Goal: Check status

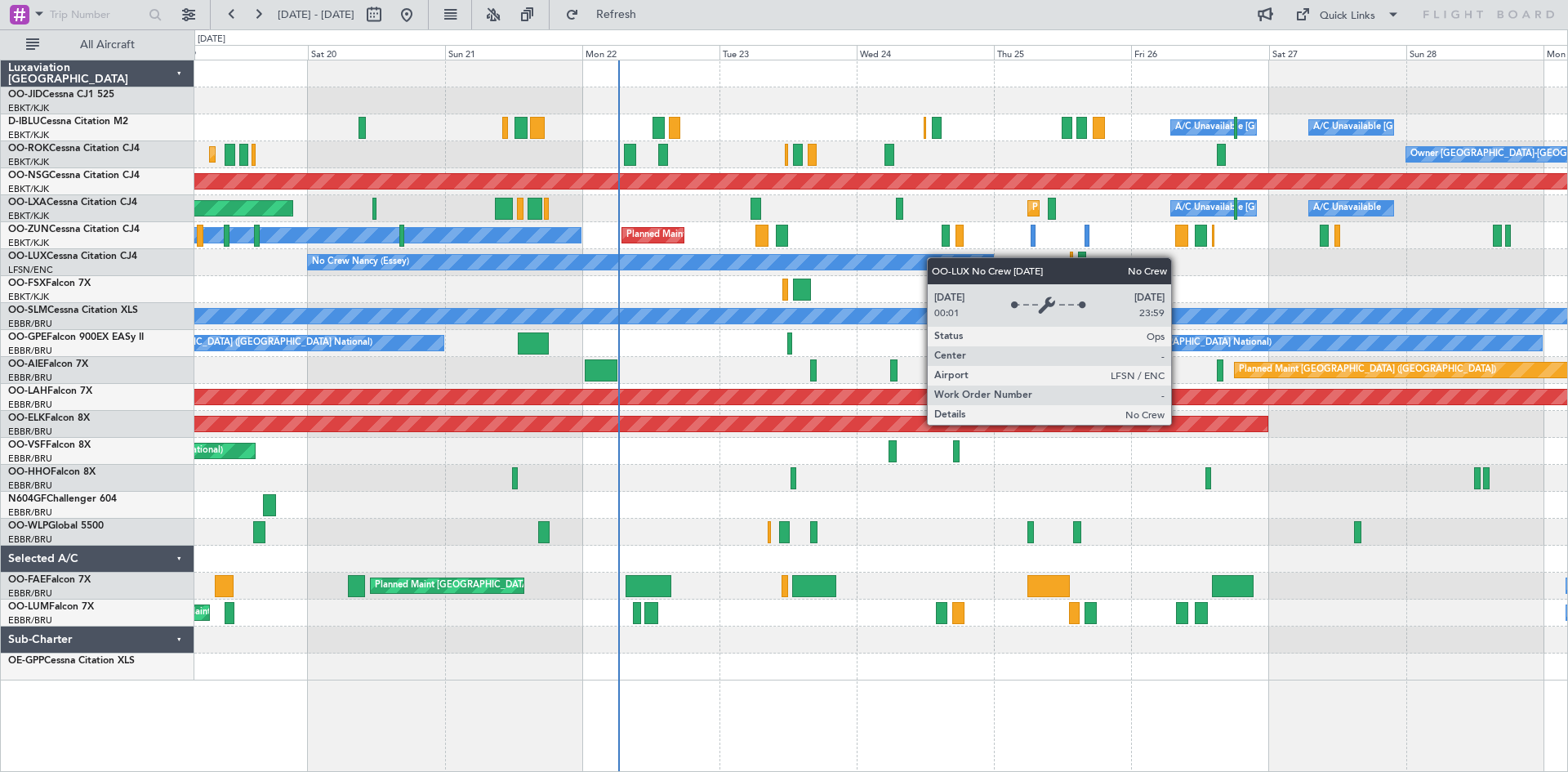
click at [855, 265] on div "Planned Maint Kortrijk-[GEOGRAPHIC_DATA] A/C Unavailable [GEOGRAPHIC_DATA] ([GE…" at bounding box center [880, 370] width 1373 height 619
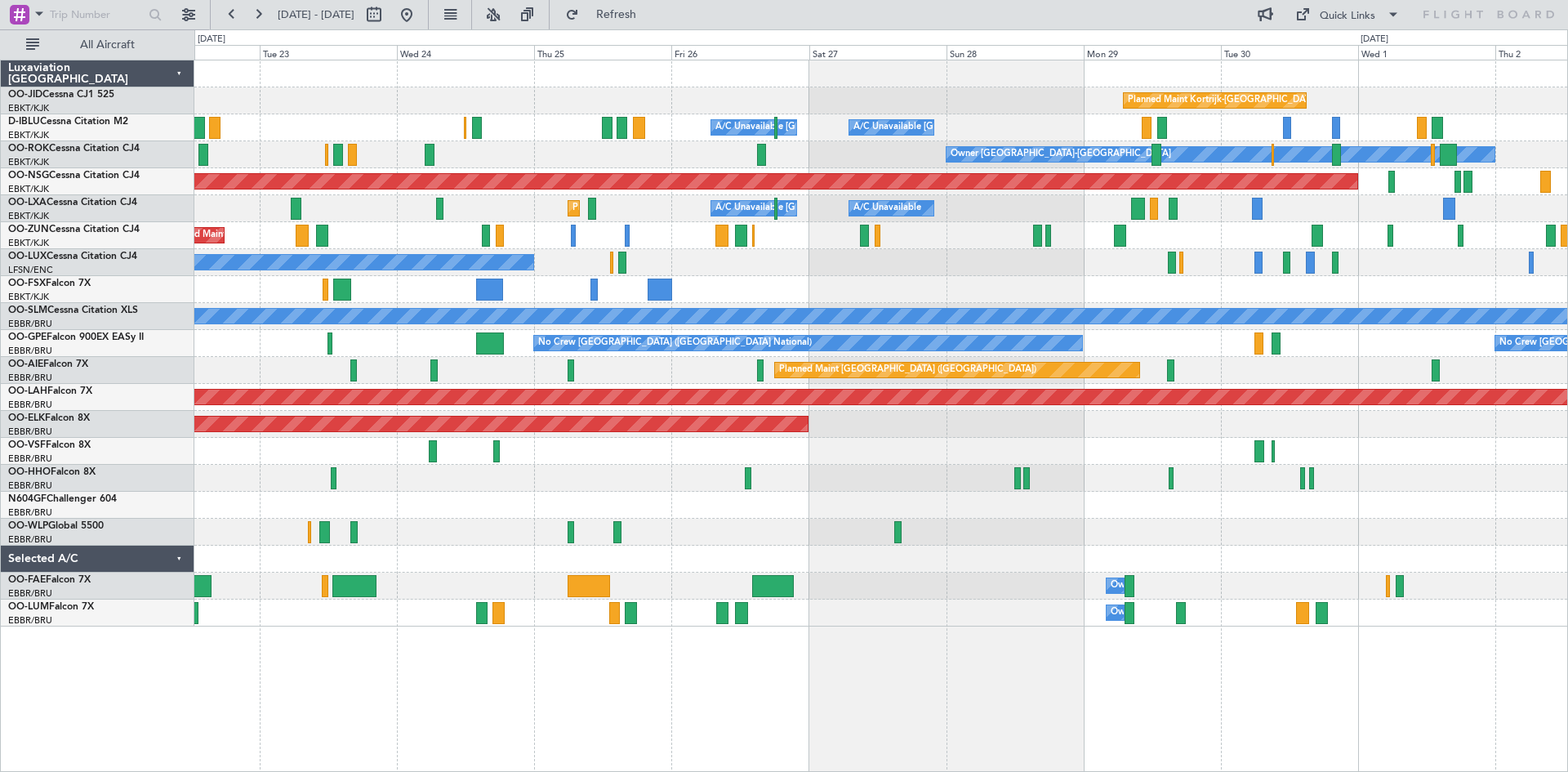
click at [1002, 306] on div "Planned Maint Kortrijk-[GEOGRAPHIC_DATA] A/C Unavailable [GEOGRAPHIC_DATA] ([GE…" at bounding box center [880, 343] width 1373 height 566
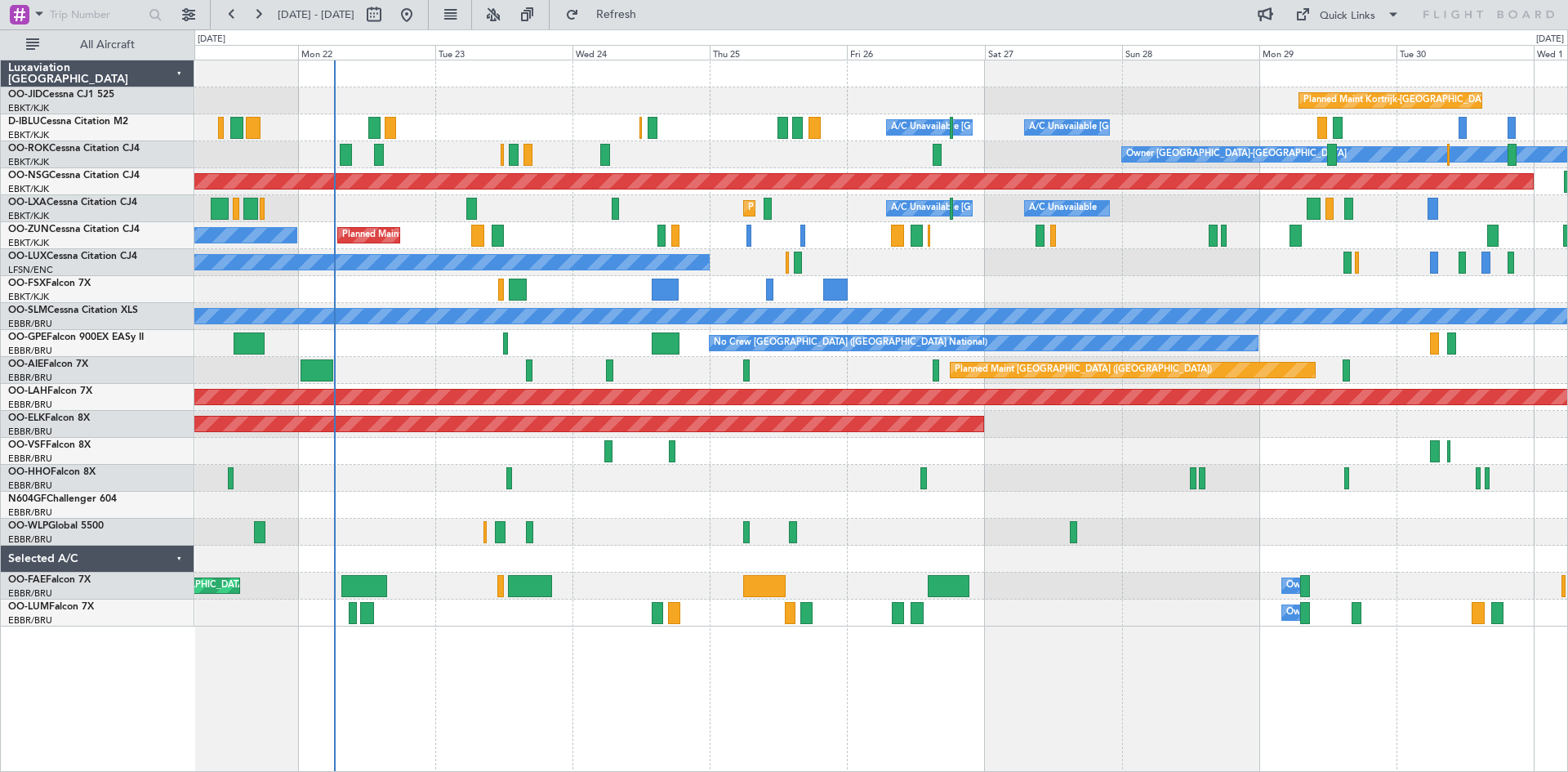
click at [1022, 279] on div "Planned Maint Kortrijk-[GEOGRAPHIC_DATA] A/C Unavailable [GEOGRAPHIC_DATA] ([GE…" at bounding box center [880, 343] width 1373 height 566
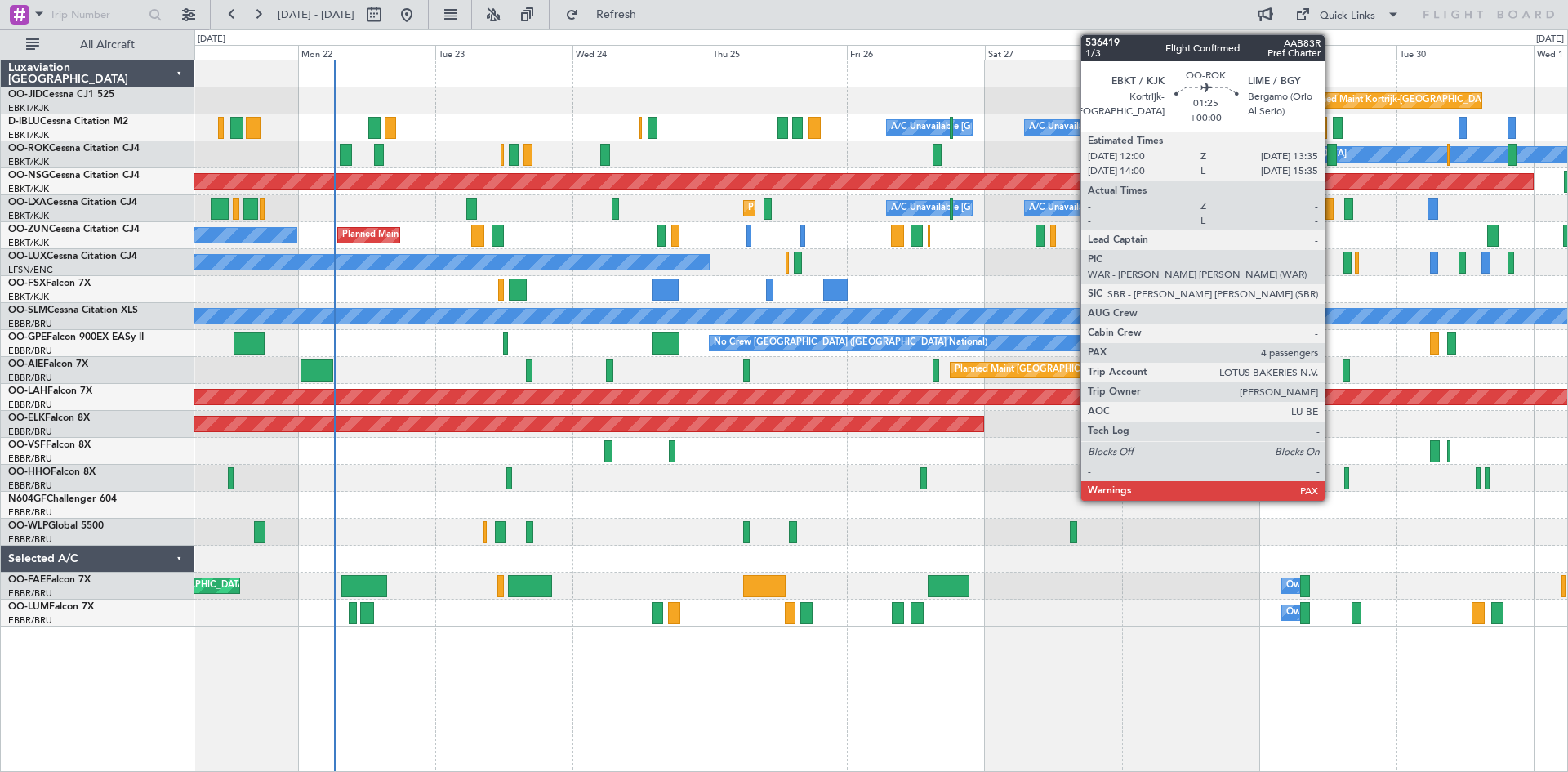
click at [1332, 155] on div at bounding box center [1332, 154] width 9 height 22
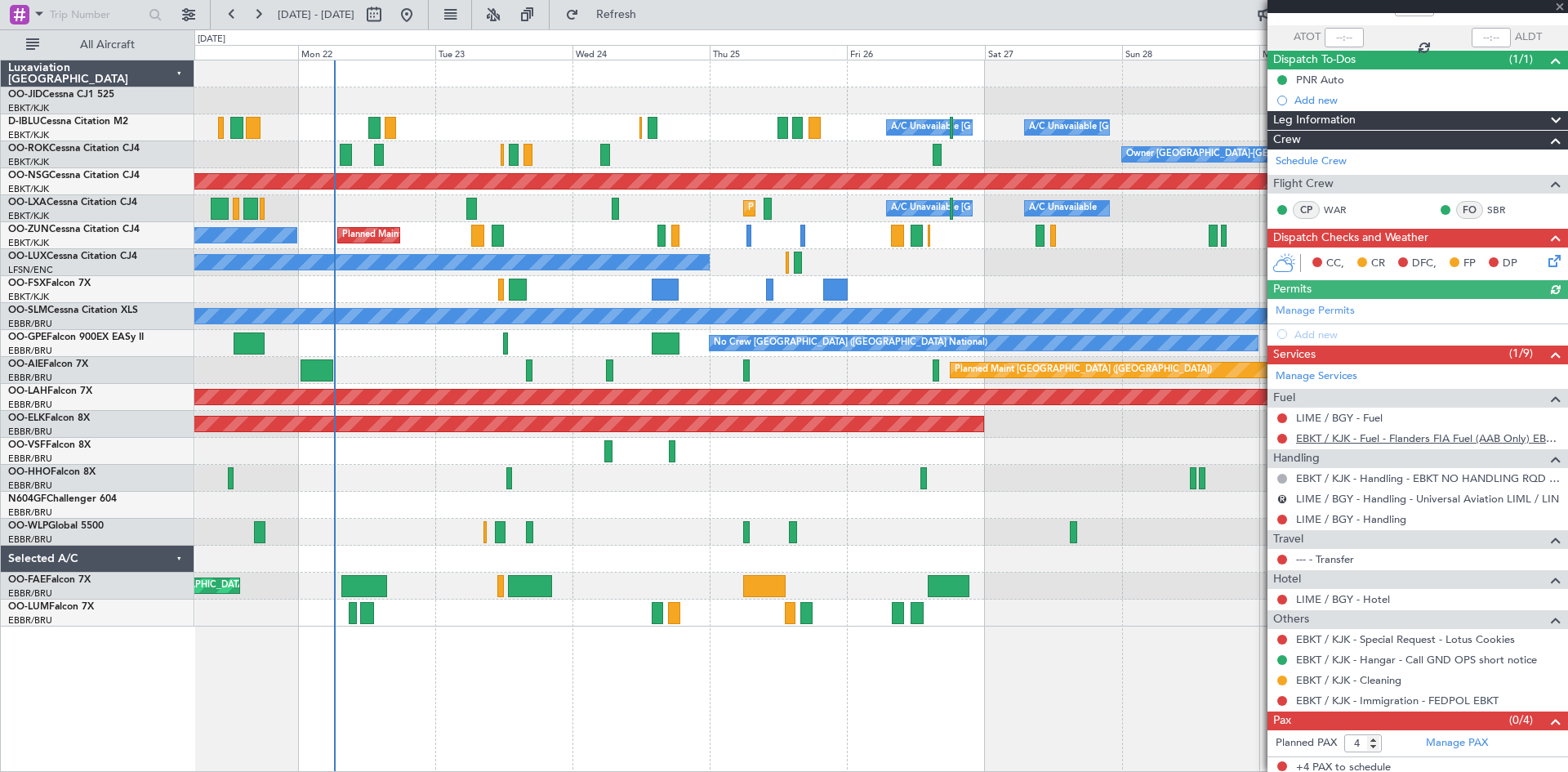
scroll to position [116, 0]
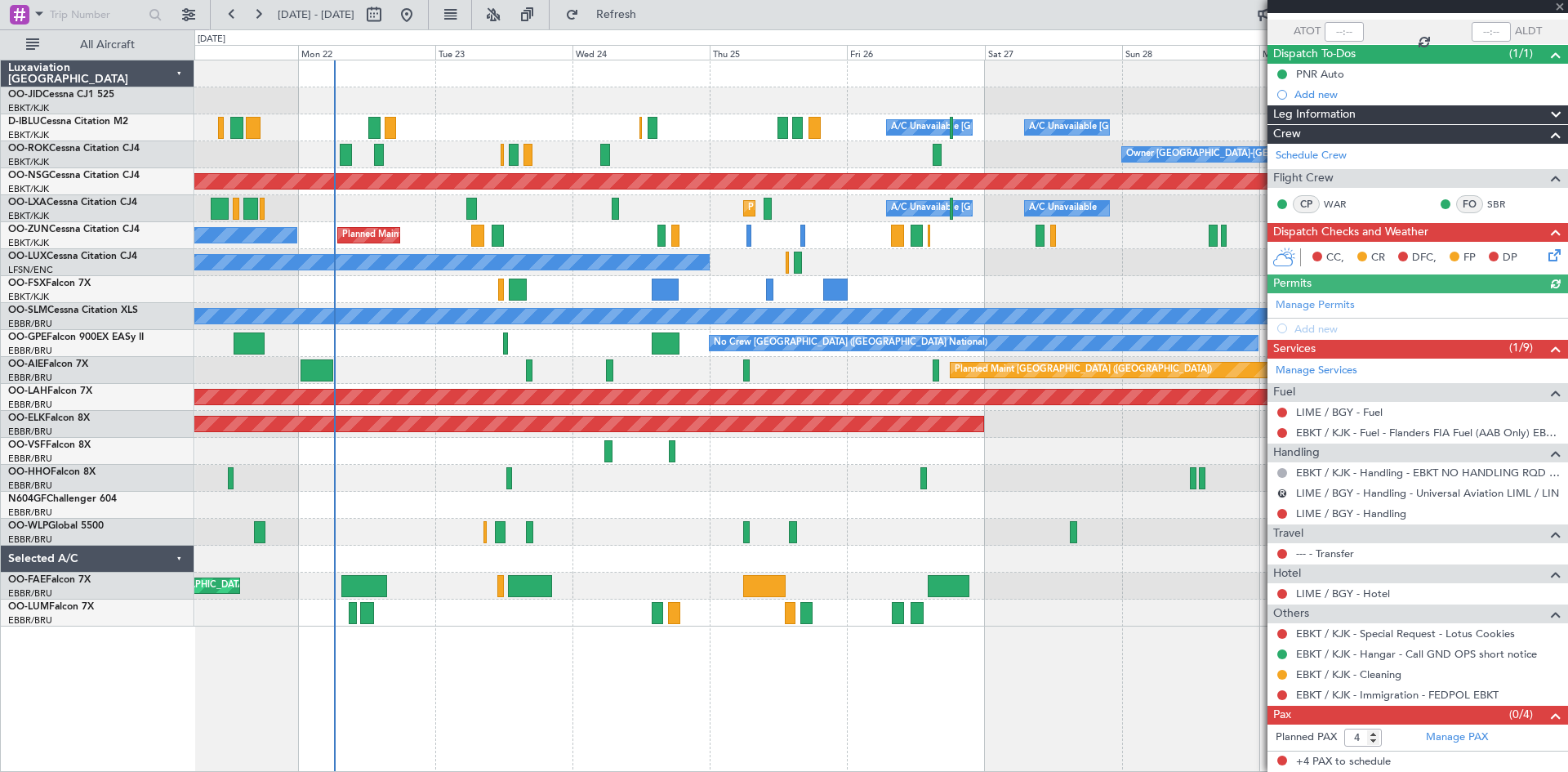
click at [1559, 4] on div at bounding box center [1417, 7] width 300 height 13
click at [1559, 8] on div at bounding box center [1417, 7] width 300 height 13
click at [1558, 6] on span at bounding box center [1559, 8] width 16 height 15
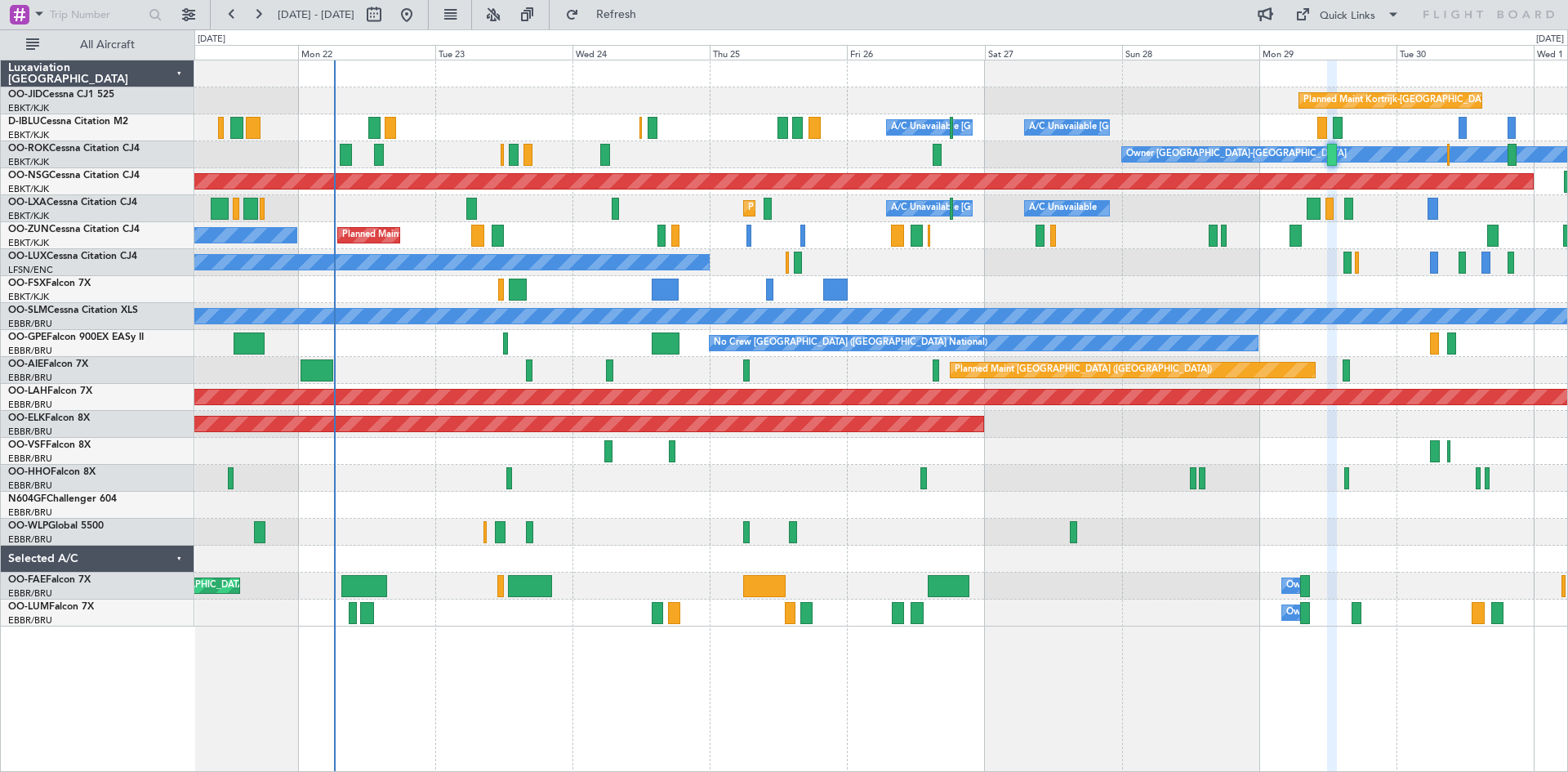
type input "0"
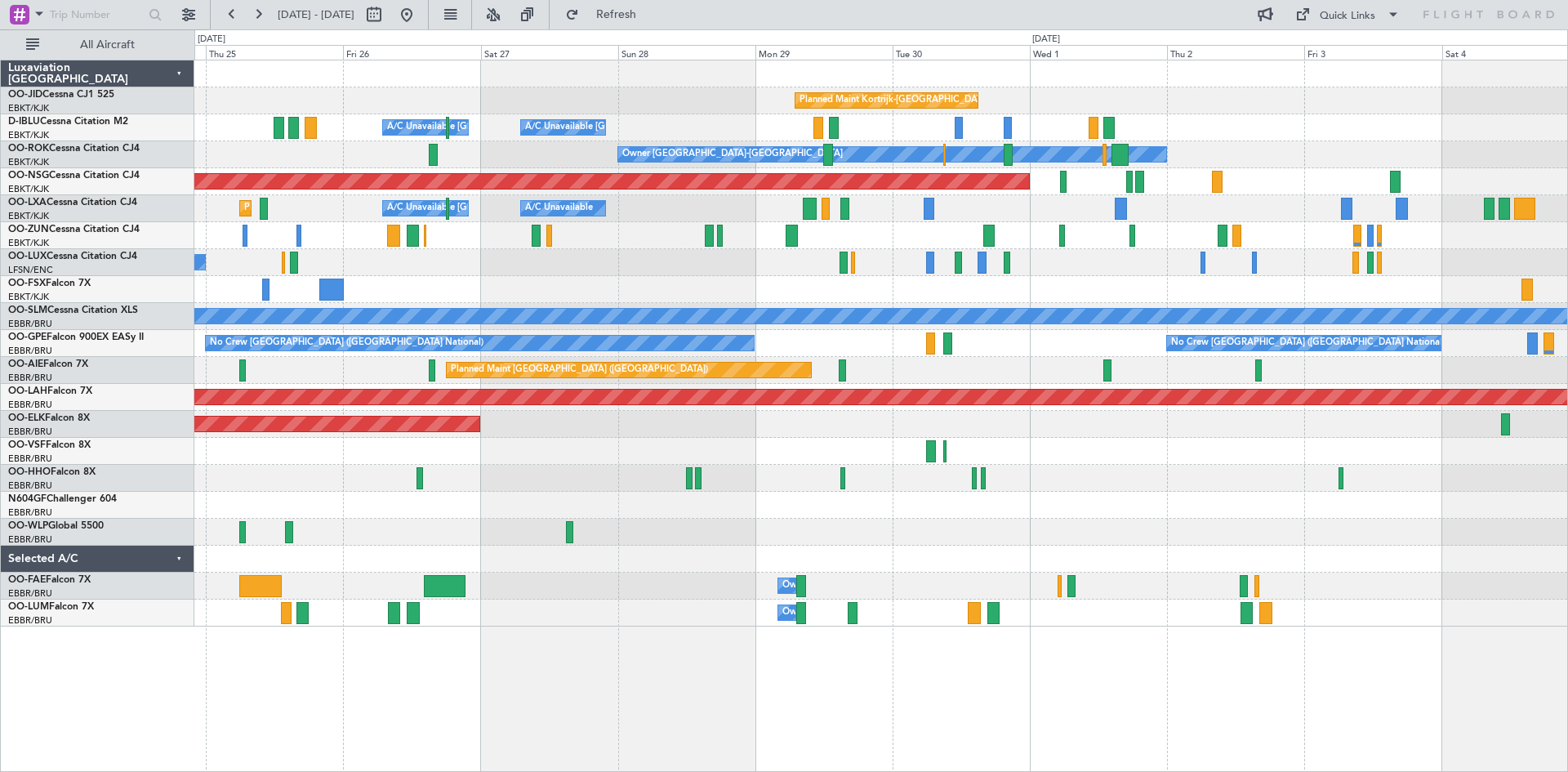
click at [1000, 259] on div "Planned Maint Kortrijk-[GEOGRAPHIC_DATA] A/C Unavailable [GEOGRAPHIC_DATA] ([GE…" at bounding box center [880, 343] width 1373 height 566
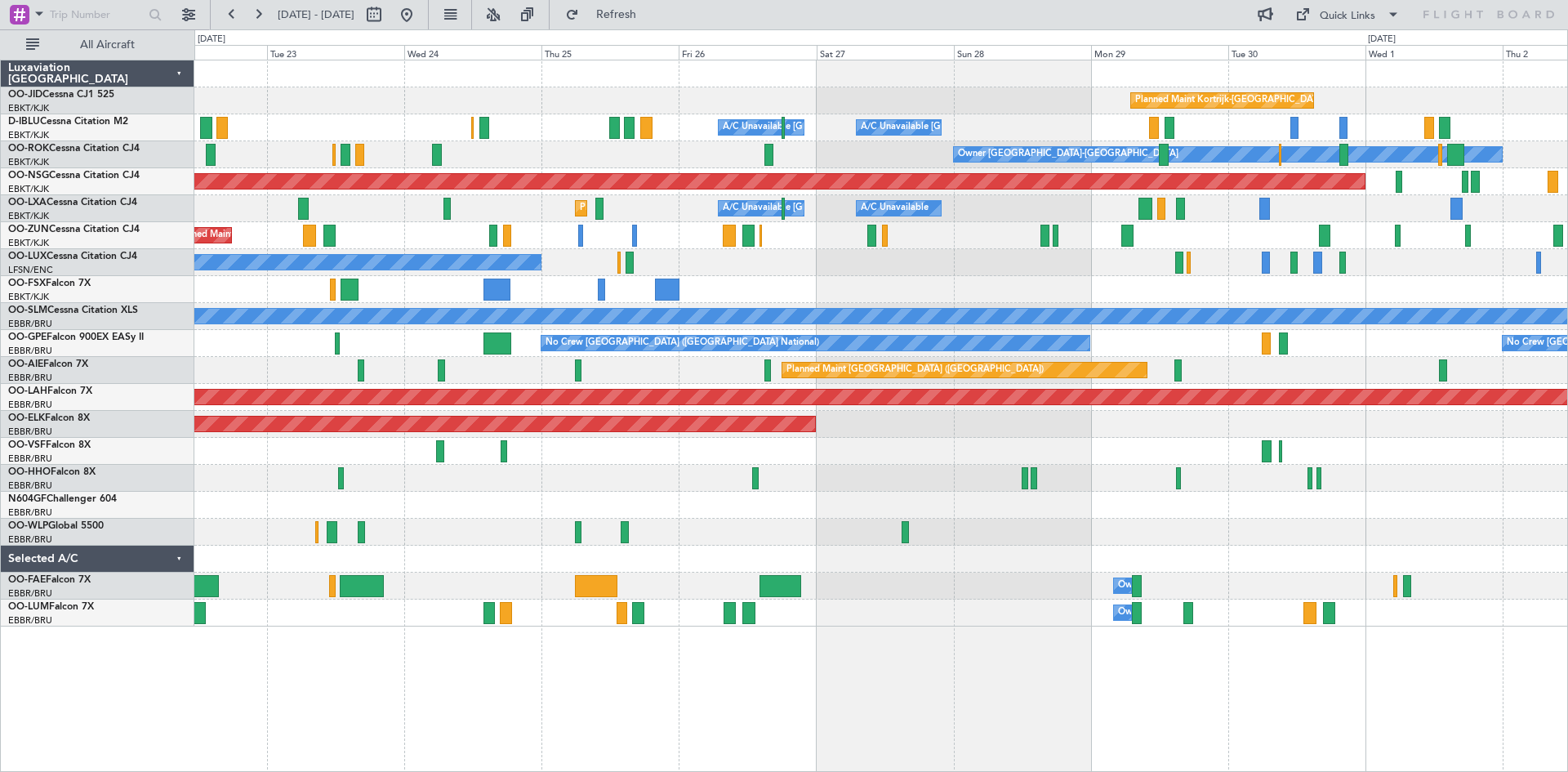
click at [1116, 262] on div "No Crew Nancy (Essey)" at bounding box center [880, 262] width 1373 height 27
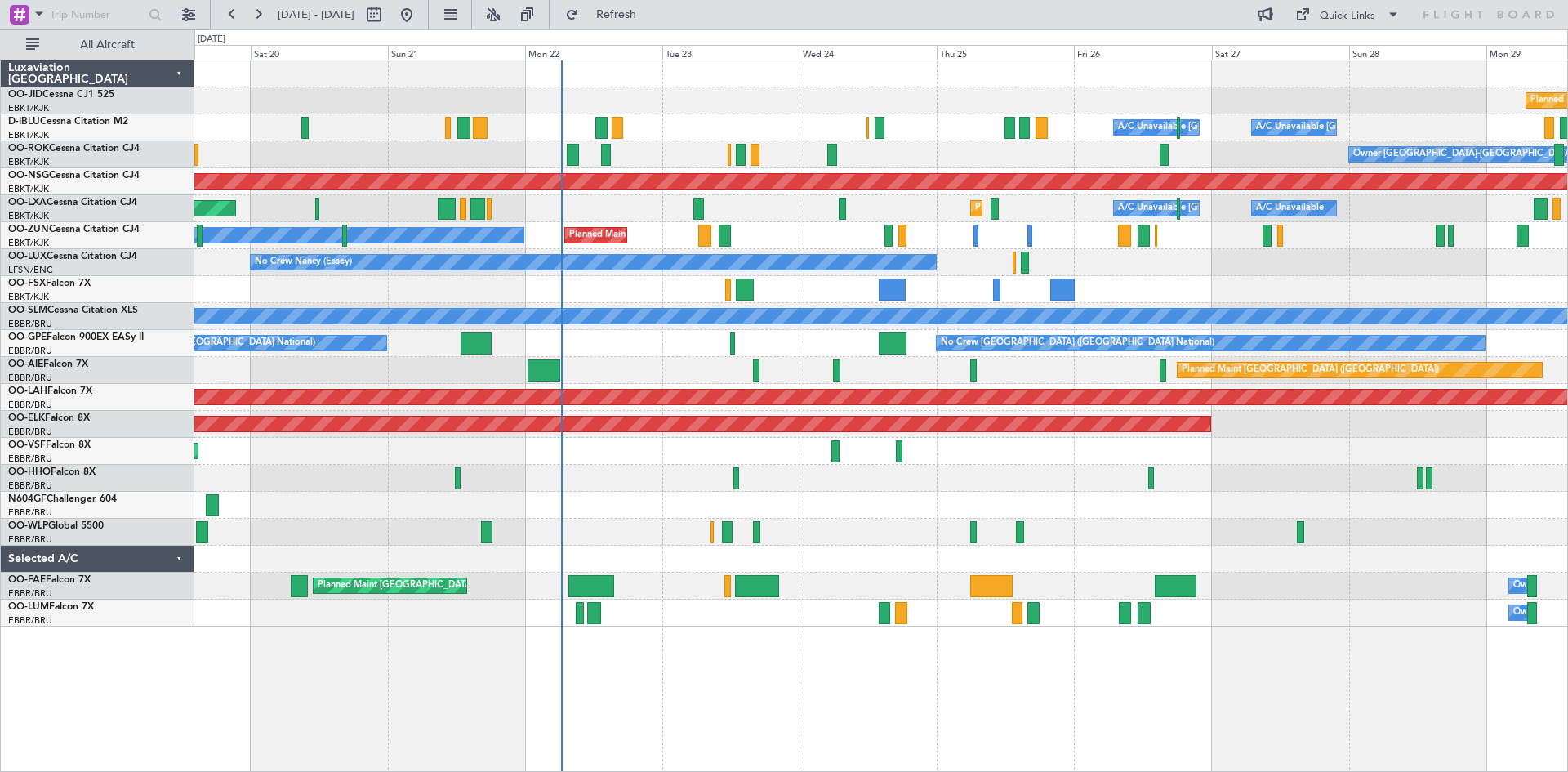
click at [715, 281] on div at bounding box center [880, 289] width 1373 height 27
